Goal: Information Seeking & Learning: Learn about a topic

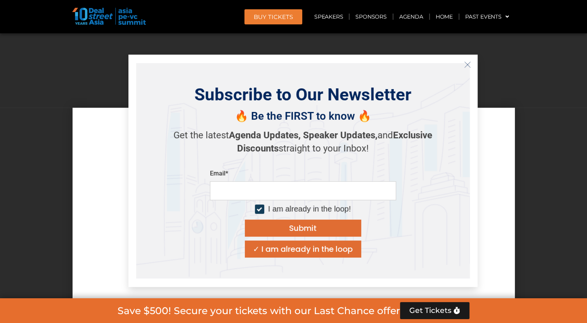
scroll to position [6506, 0]
click at [467, 67] on icon "Close" at bounding box center [467, 64] width 7 height 7
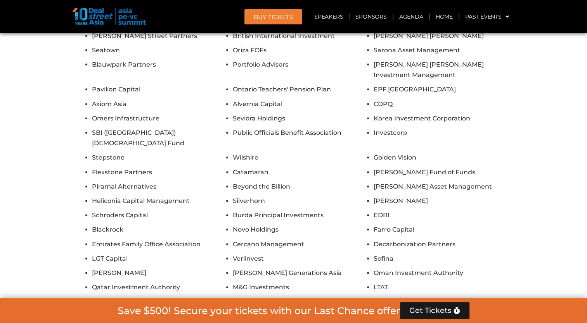
scroll to position [6156, 0]
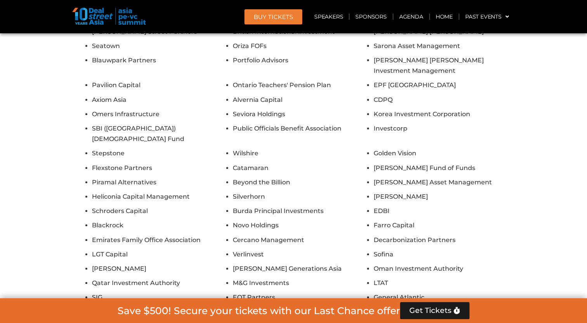
click at [297, 311] on button "Show All Firms" at bounding box center [293, 319] width 62 height 17
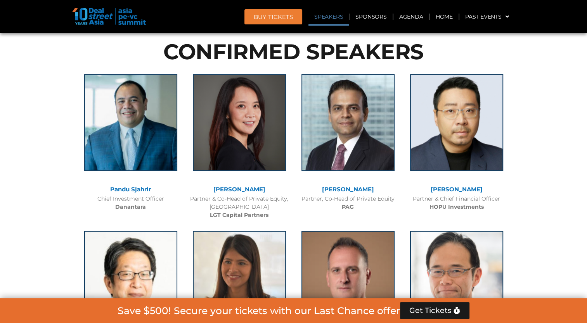
scroll to position [834, 0]
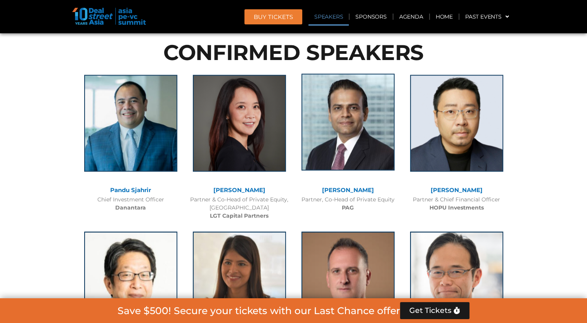
click at [355, 158] on img at bounding box center [347, 122] width 93 height 97
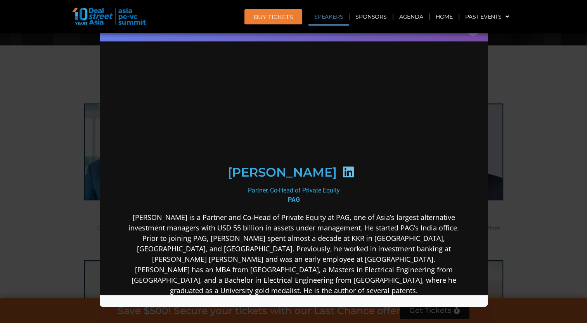
scroll to position [0, 0]
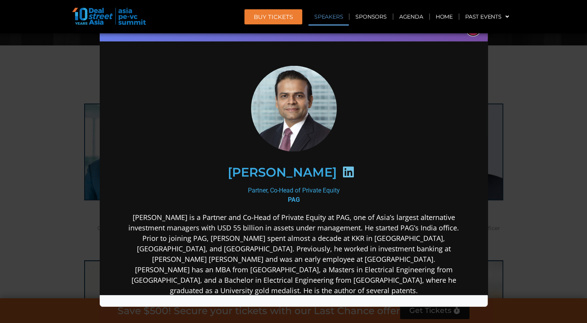
click at [473, 35] on button "×" at bounding box center [473, 29] width 14 height 14
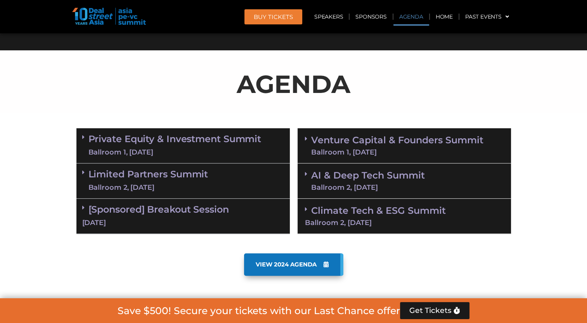
scroll to position [386, 0]
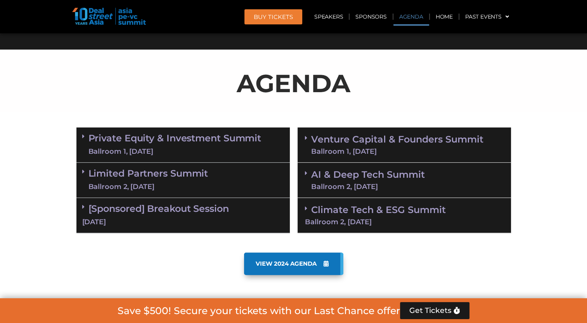
click at [167, 143] on link "Private Equity & Investment Summit Ballroom 1, [DATE]" at bounding box center [174, 144] width 173 height 23
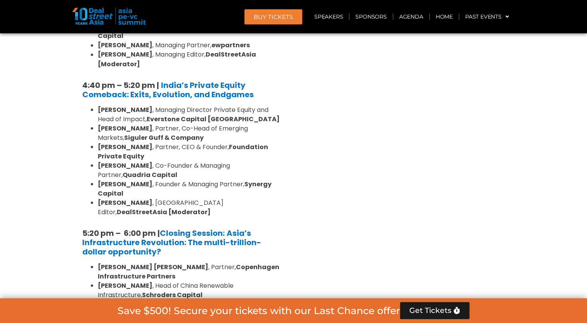
scroll to position [1508, 0]
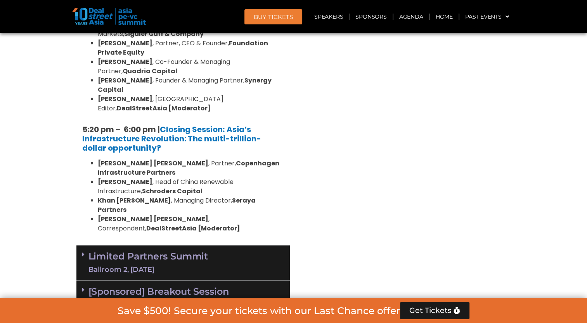
click at [166, 252] on link "Limited Partners [GEOGRAPHIC_DATA] 2, [DATE]" at bounding box center [148, 263] width 120 height 23
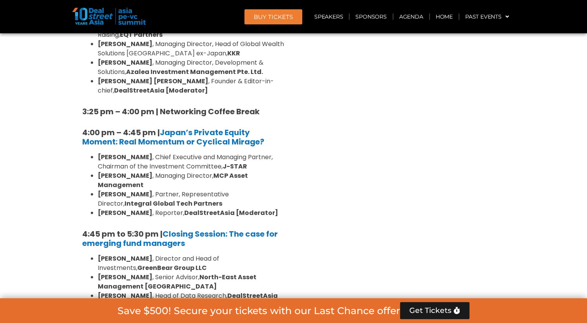
scroll to position [2248, 0]
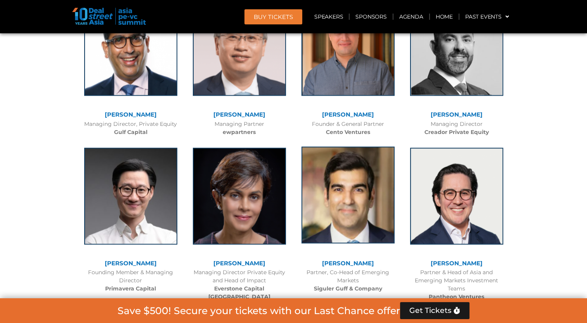
scroll to position [4375, 0]
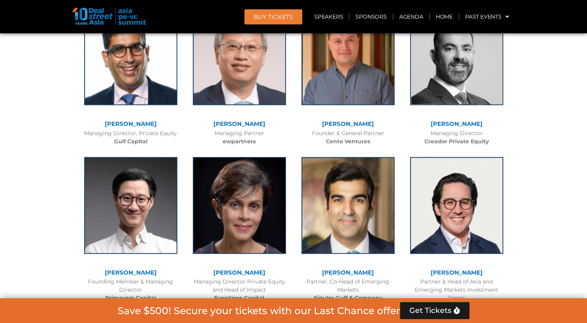
drag, startPoint x: 287, startPoint y: 258, endPoint x: 194, endPoint y: 266, distance: 93.8
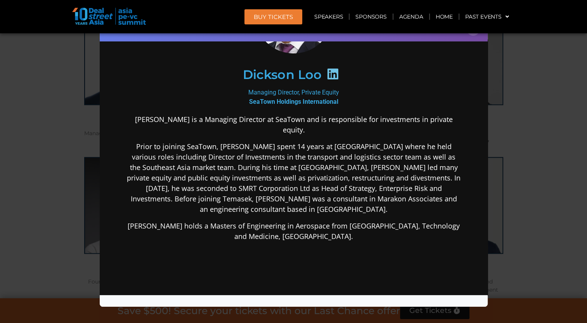
scroll to position [90, 0]
